Goal: Information Seeking & Learning: Learn about a topic

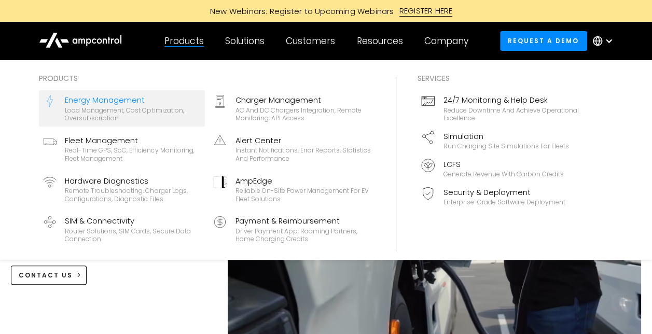
click at [104, 99] on div "Energy Management" at bounding box center [133, 99] width 136 height 11
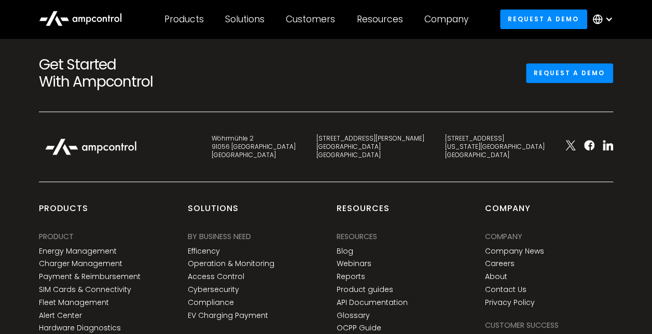
scroll to position [4204, 0]
